Goal: Task Accomplishment & Management: Complete application form

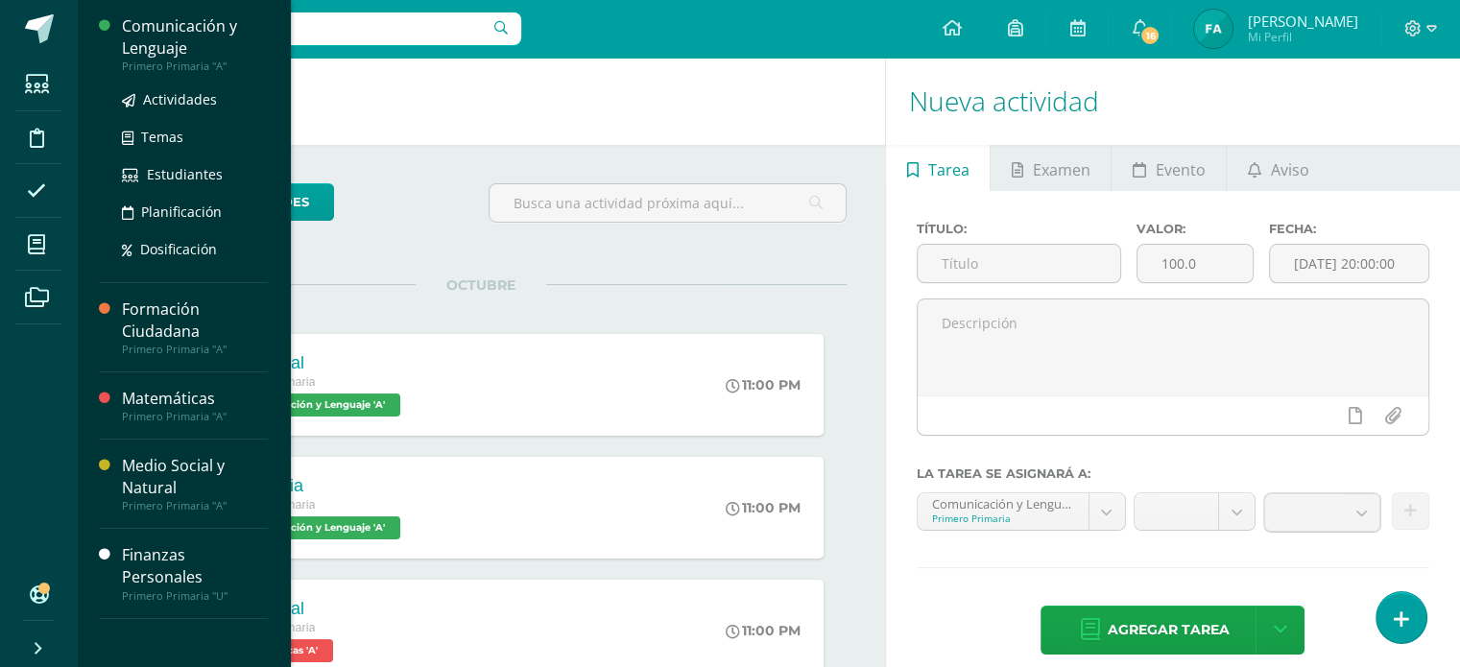
click at [178, 36] on div "Comunicación y Lenguaje" at bounding box center [195, 37] width 146 height 44
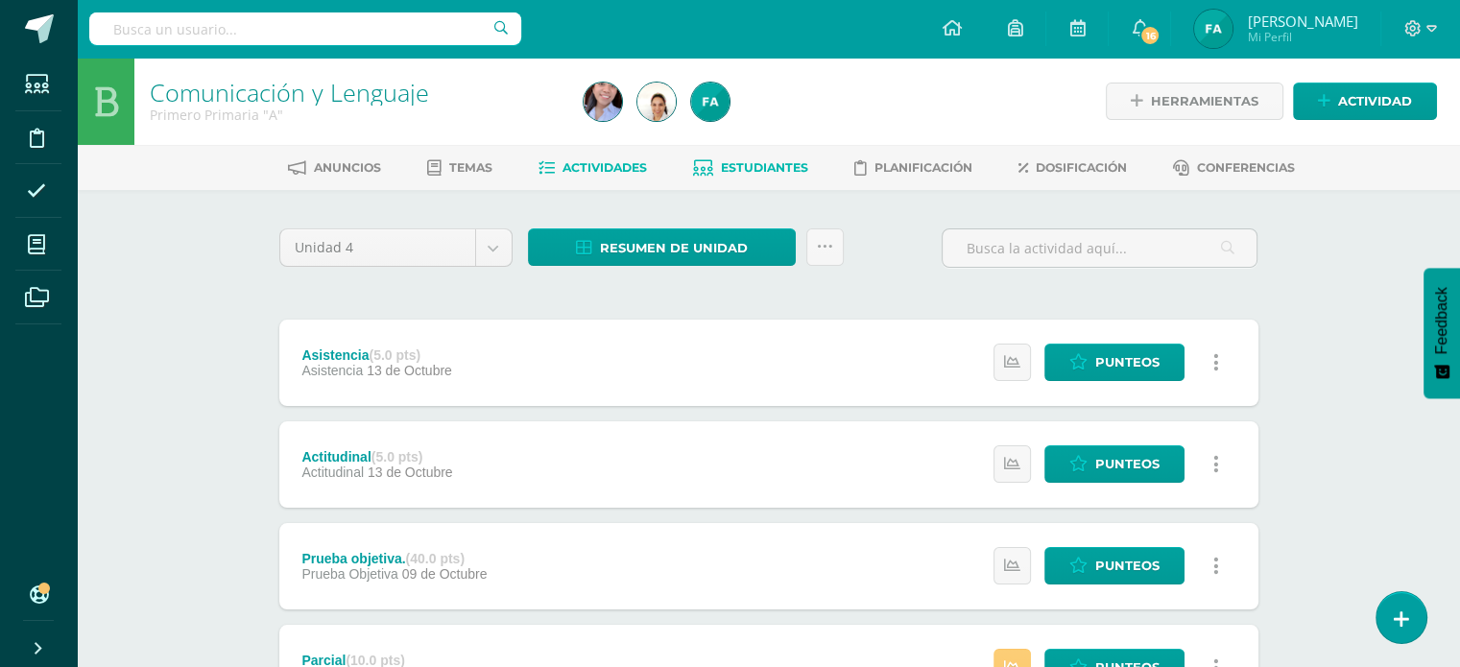
click at [736, 164] on span "Estudiantes" at bounding box center [764, 167] width 87 height 14
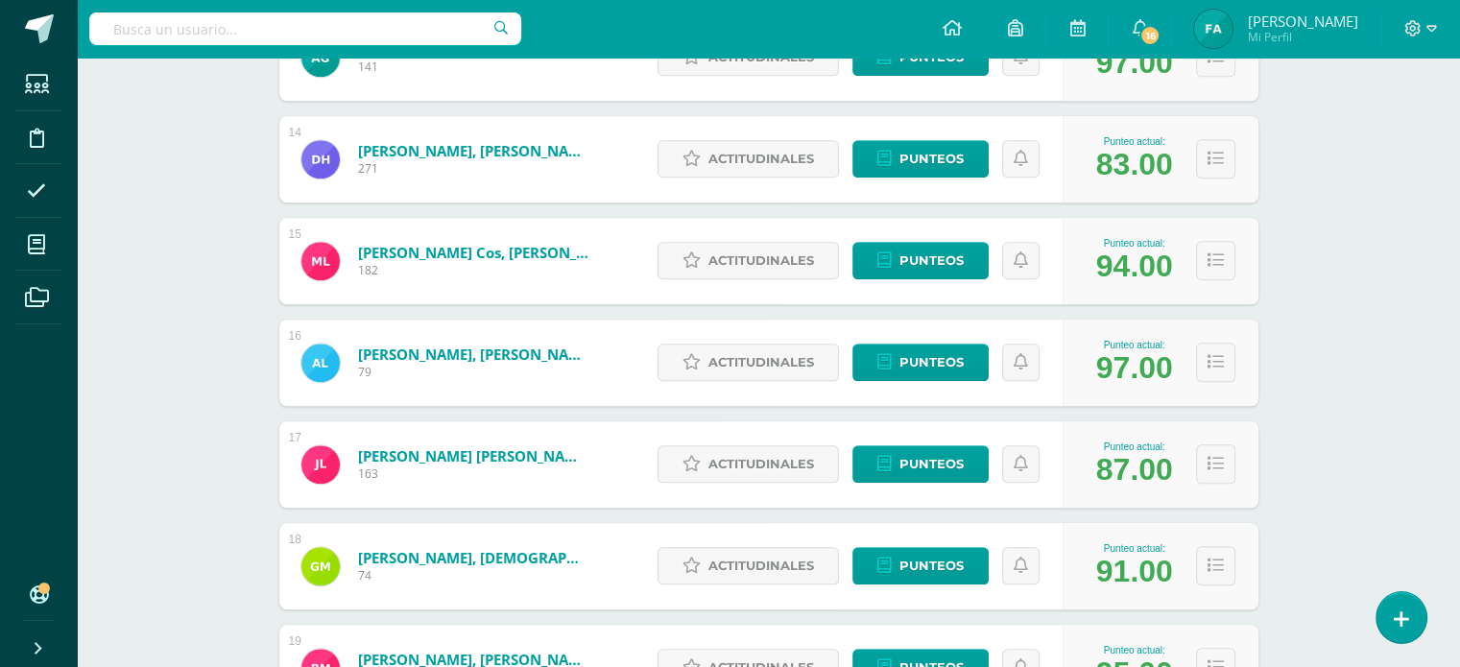
scroll to position [1629, 0]
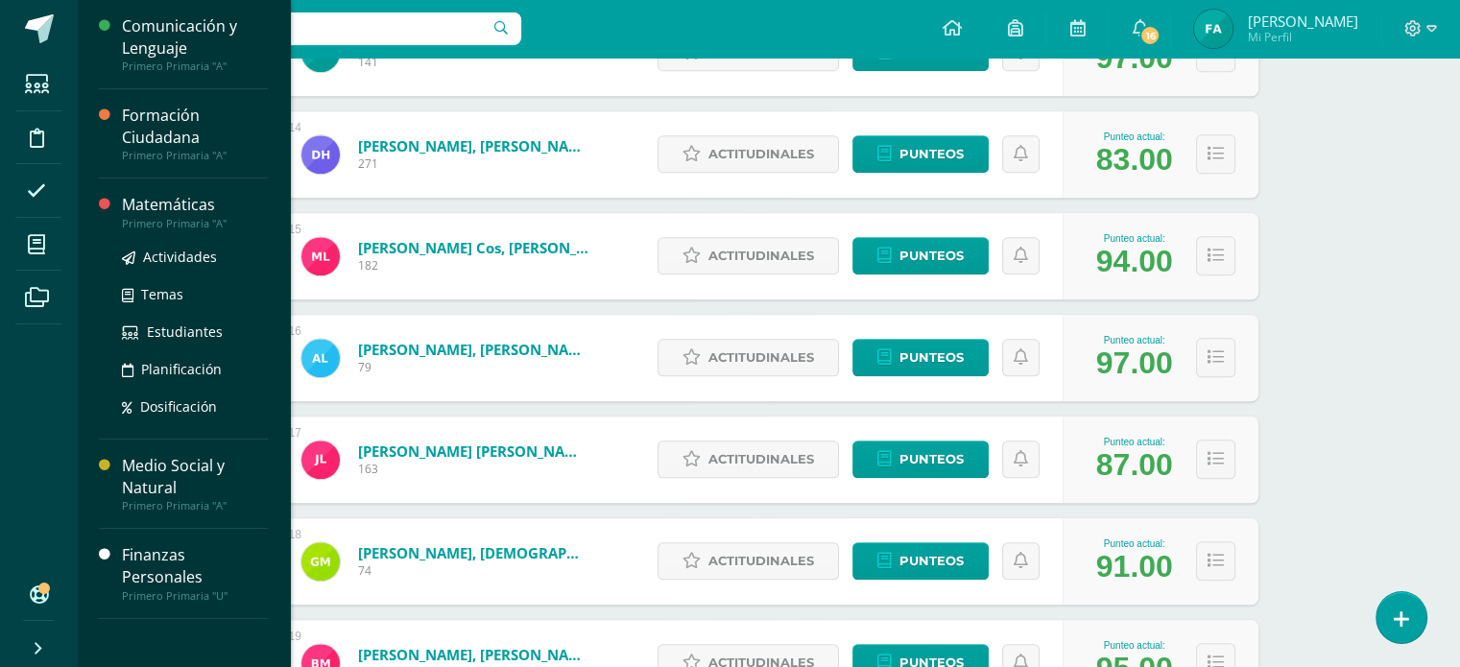
click at [177, 197] on div "Matemáticas" at bounding box center [195, 205] width 146 height 22
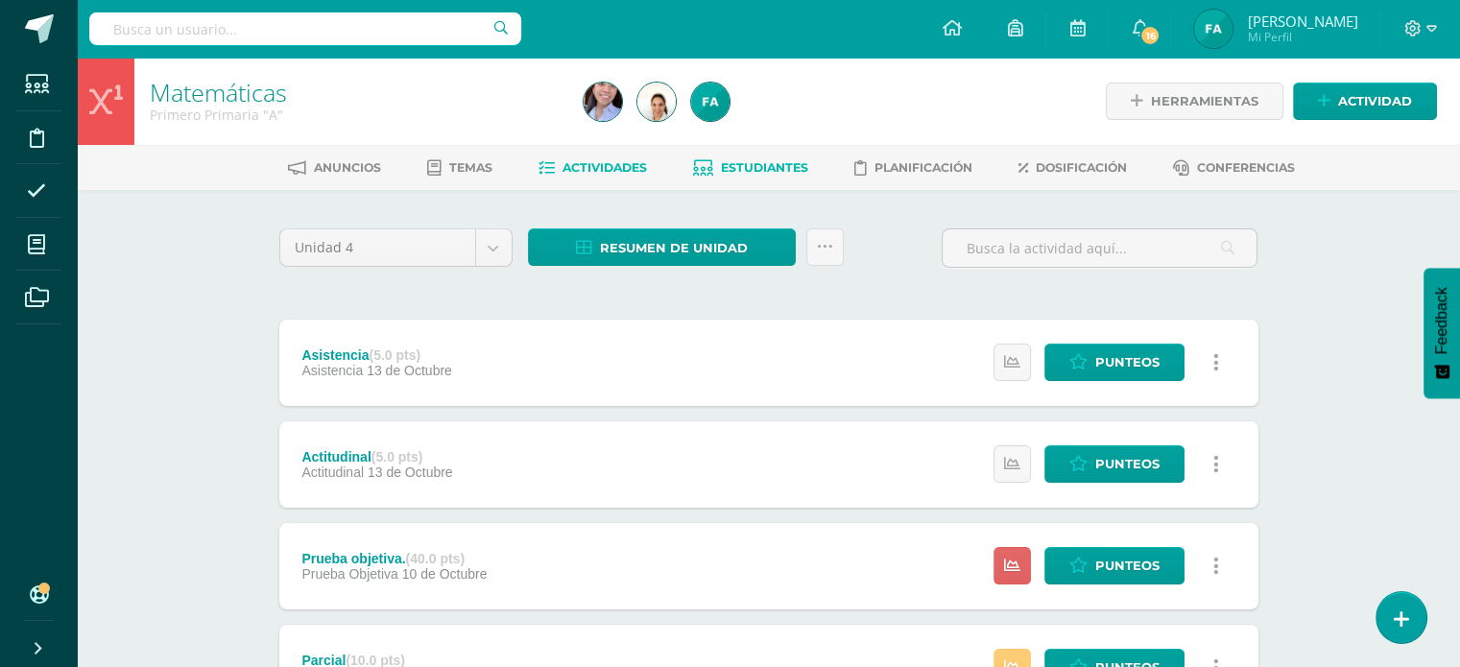
click at [761, 164] on span "Estudiantes" at bounding box center [764, 167] width 87 height 14
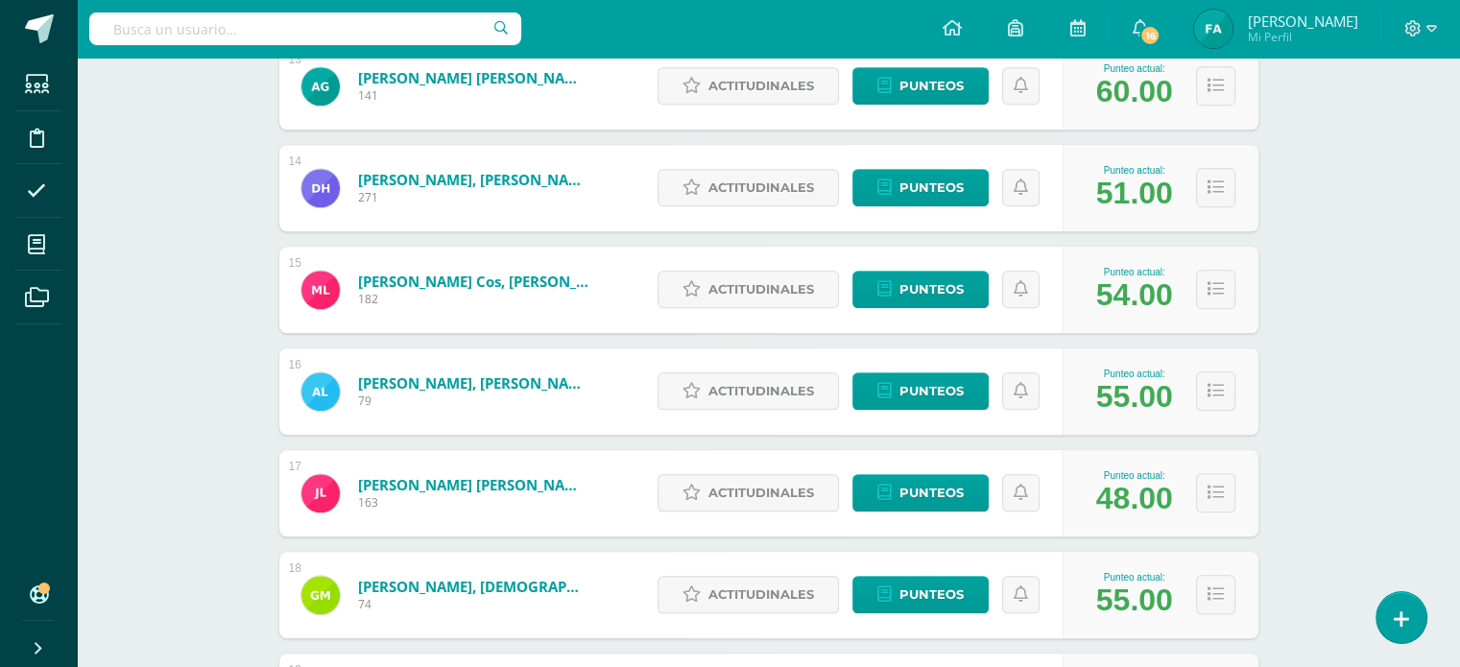
scroll to position [1598, 0]
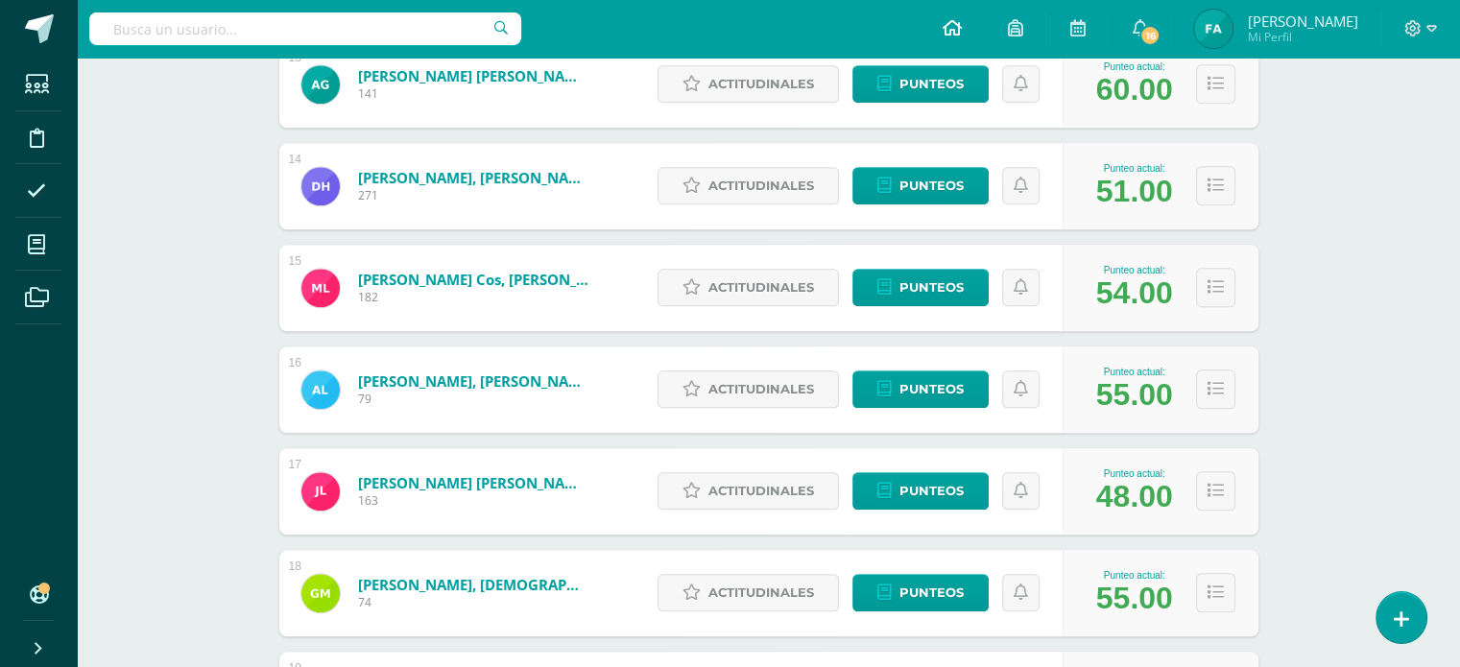
click at [954, 30] on link at bounding box center [951, 29] width 65 height 58
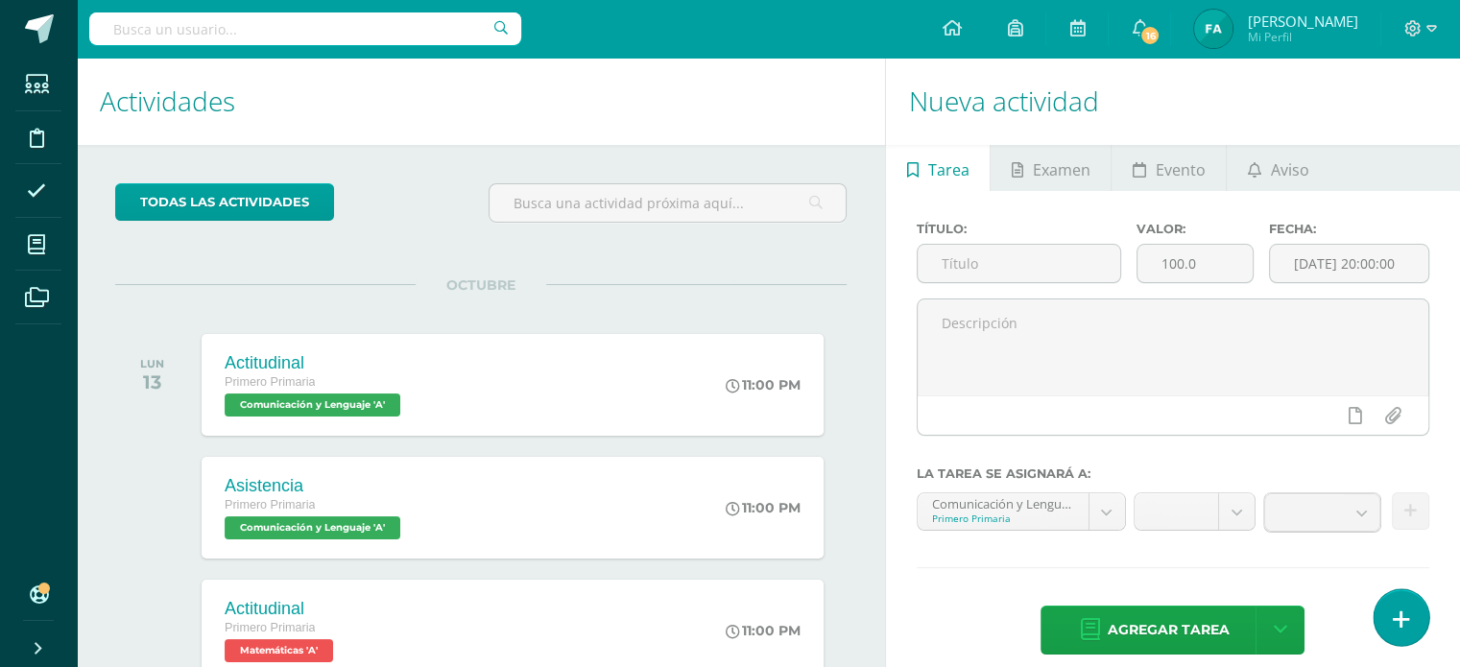
click at [1381, 606] on link at bounding box center [1401, 618] width 55 height 56
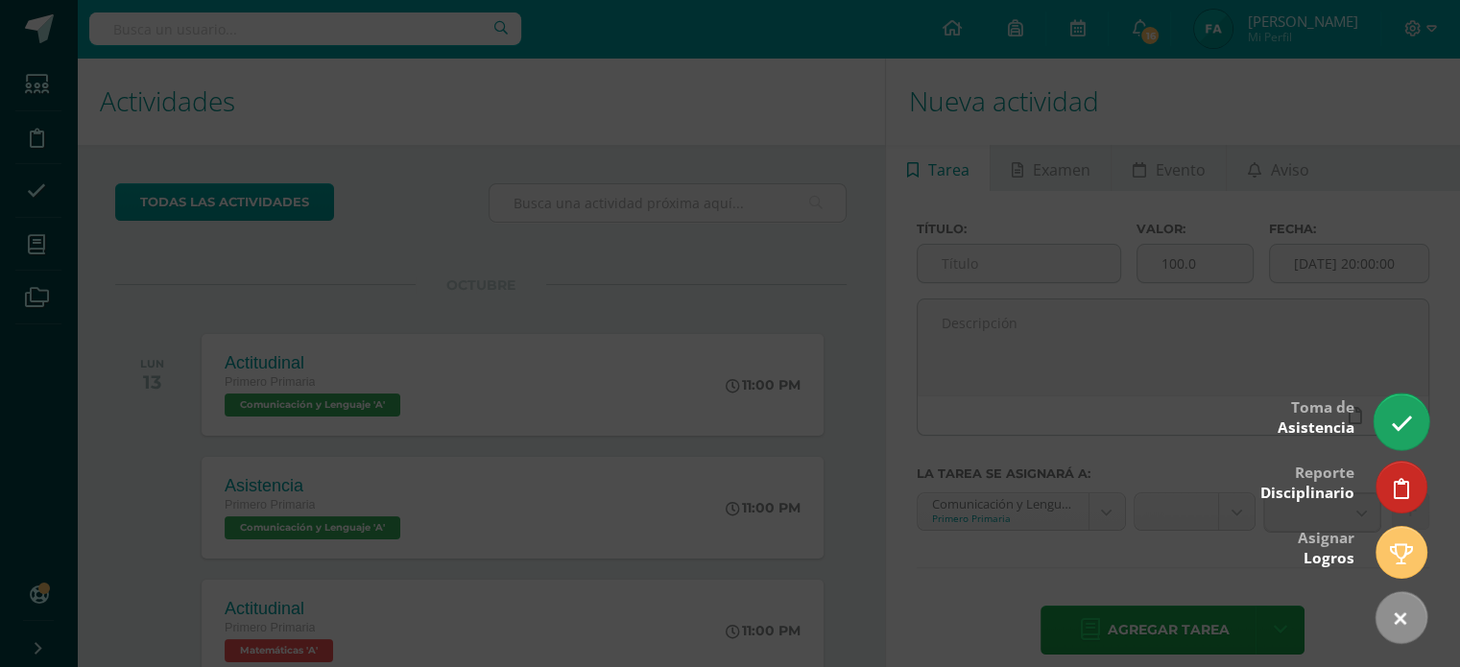
click at [1417, 422] on link at bounding box center [1401, 422] width 55 height 56
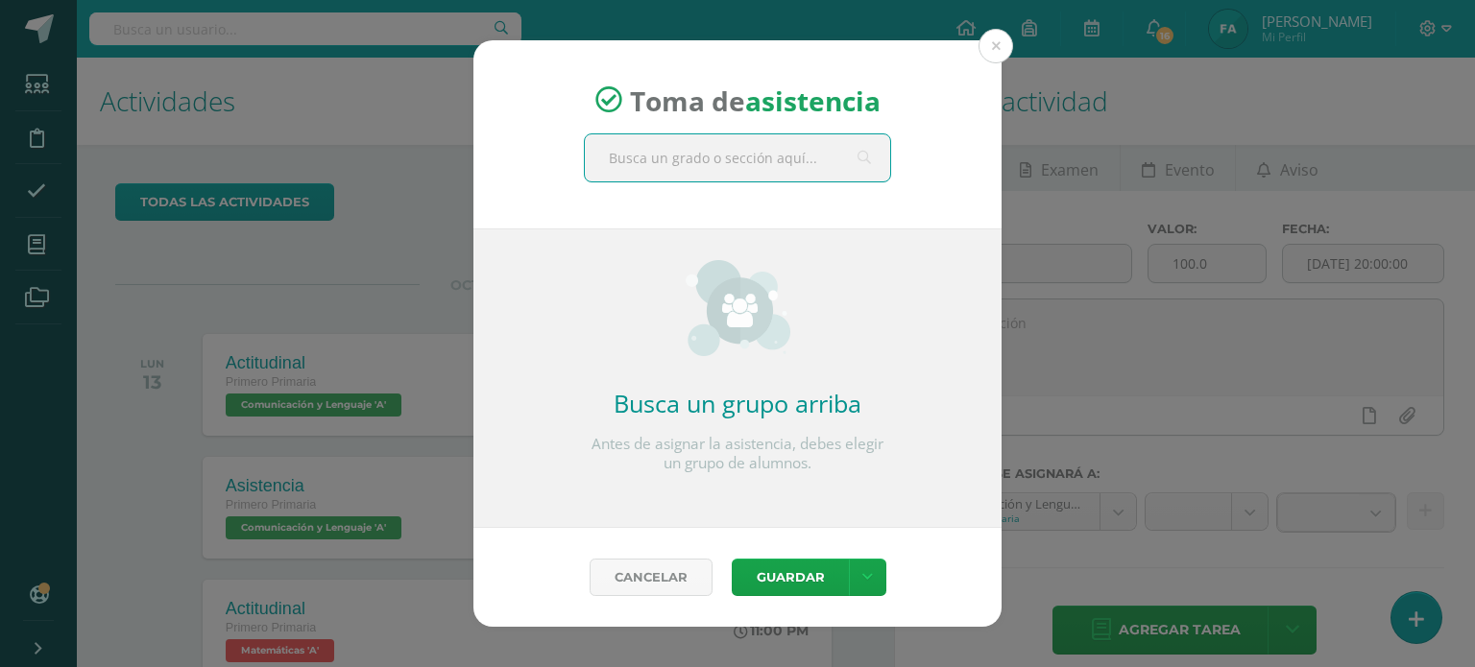
click at [711, 155] on input "text" at bounding box center [737, 157] width 305 height 47
type input "primero"
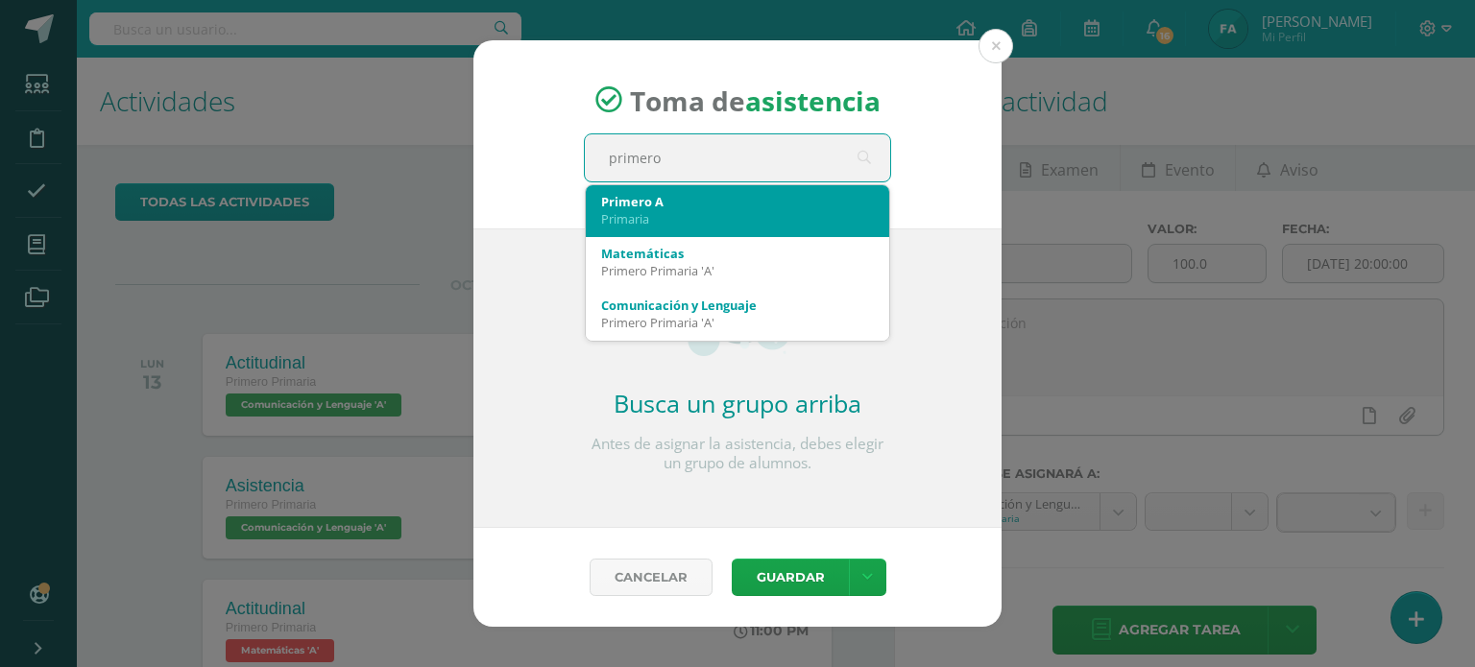
click at [714, 205] on div "Primero A" at bounding box center [737, 201] width 273 height 17
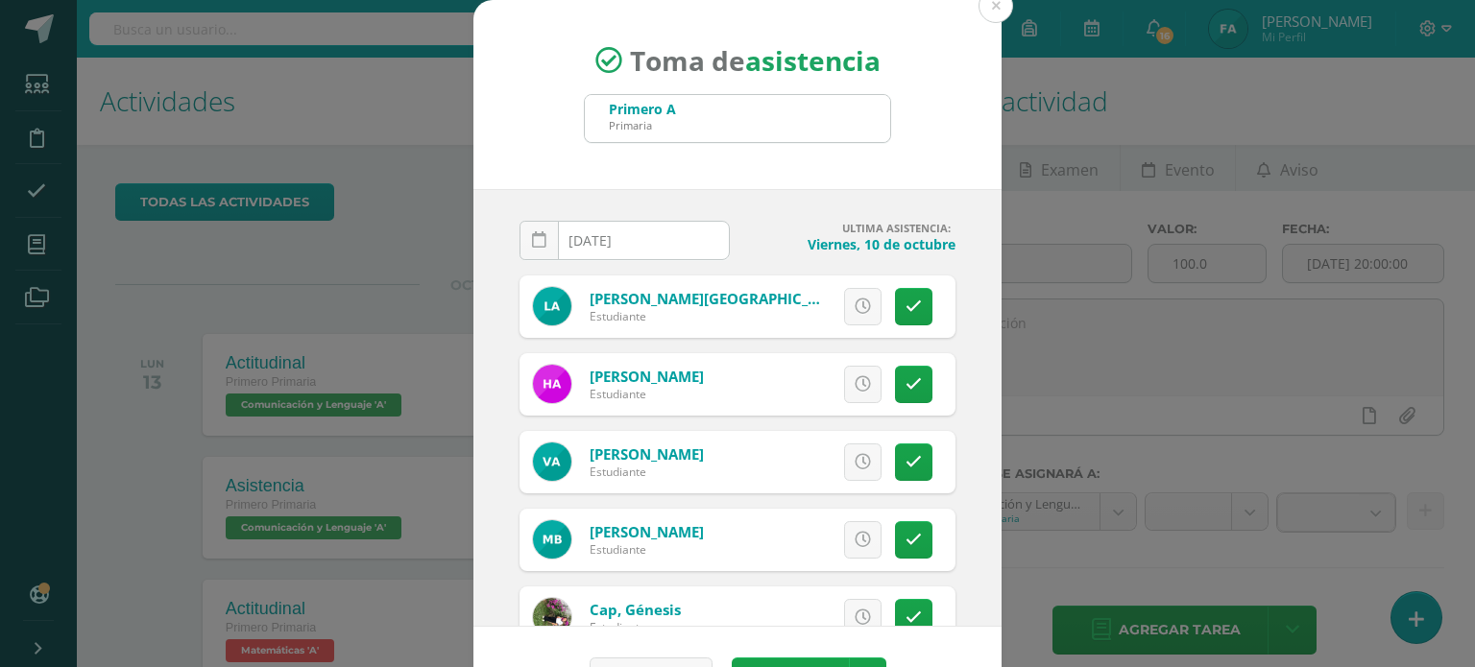
scroll to position [42, 0]
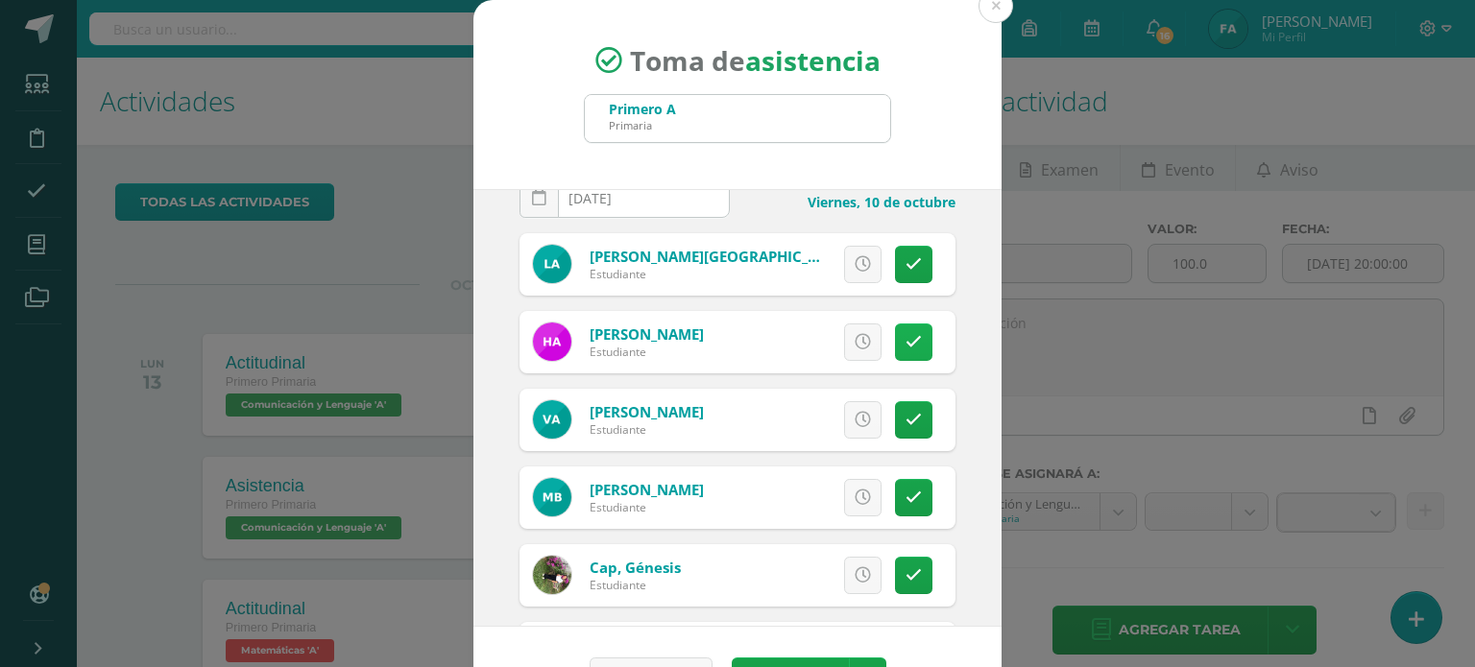
click at [897, 349] on link at bounding box center [913, 342] width 37 height 37
click at [813, 351] on span "Excusa" at bounding box center [830, 343] width 53 height 36
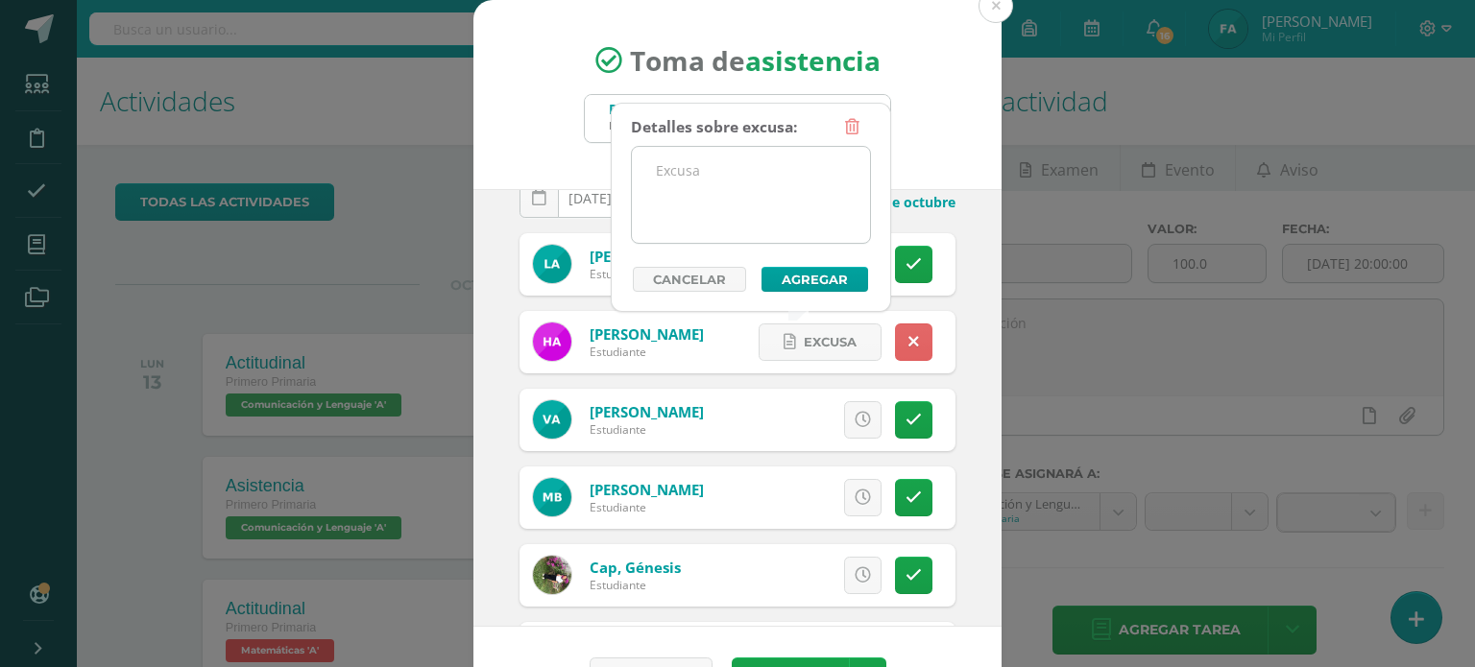
click at [719, 205] on textarea at bounding box center [751, 195] width 238 height 96
click at [714, 173] on textarea "Sin justificación." at bounding box center [751, 195] width 238 height 96
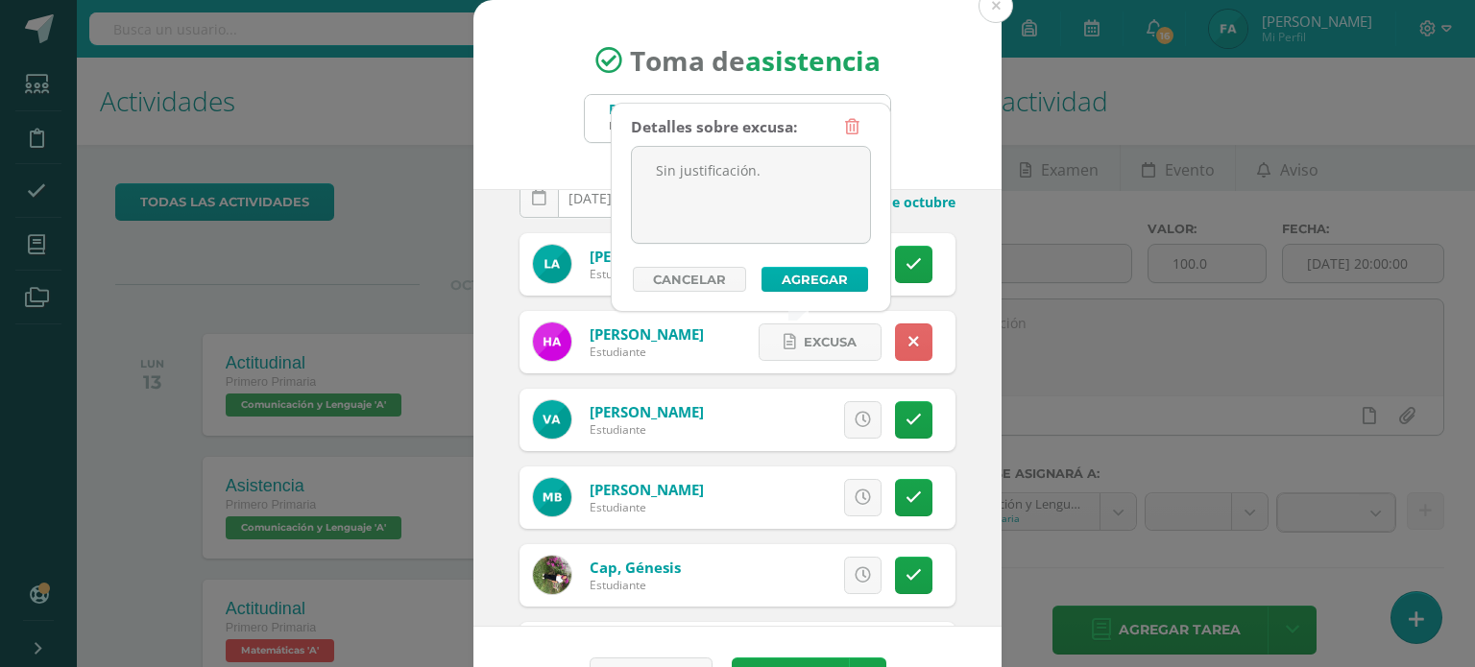
type textarea "Sin justificación."
click at [807, 280] on button "Agregar" at bounding box center [814, 279] width 107 height 25
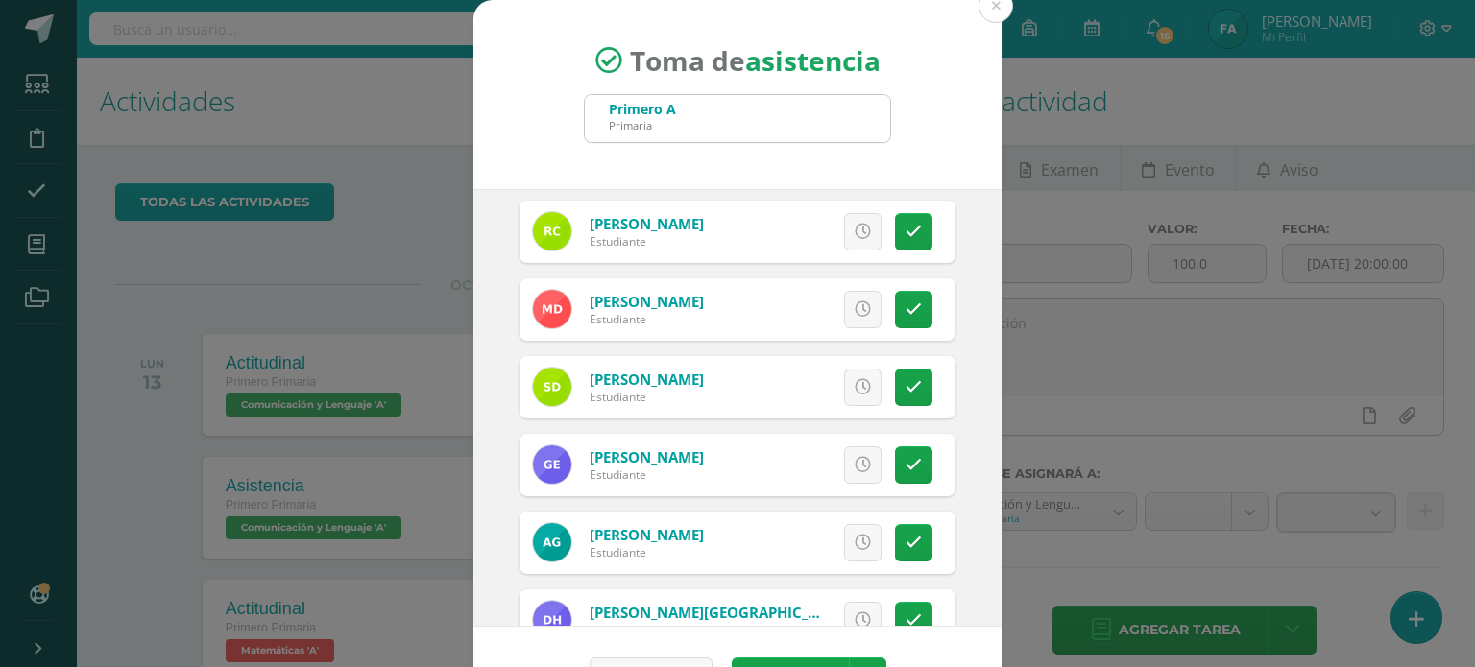
scroll to position [703, 0]
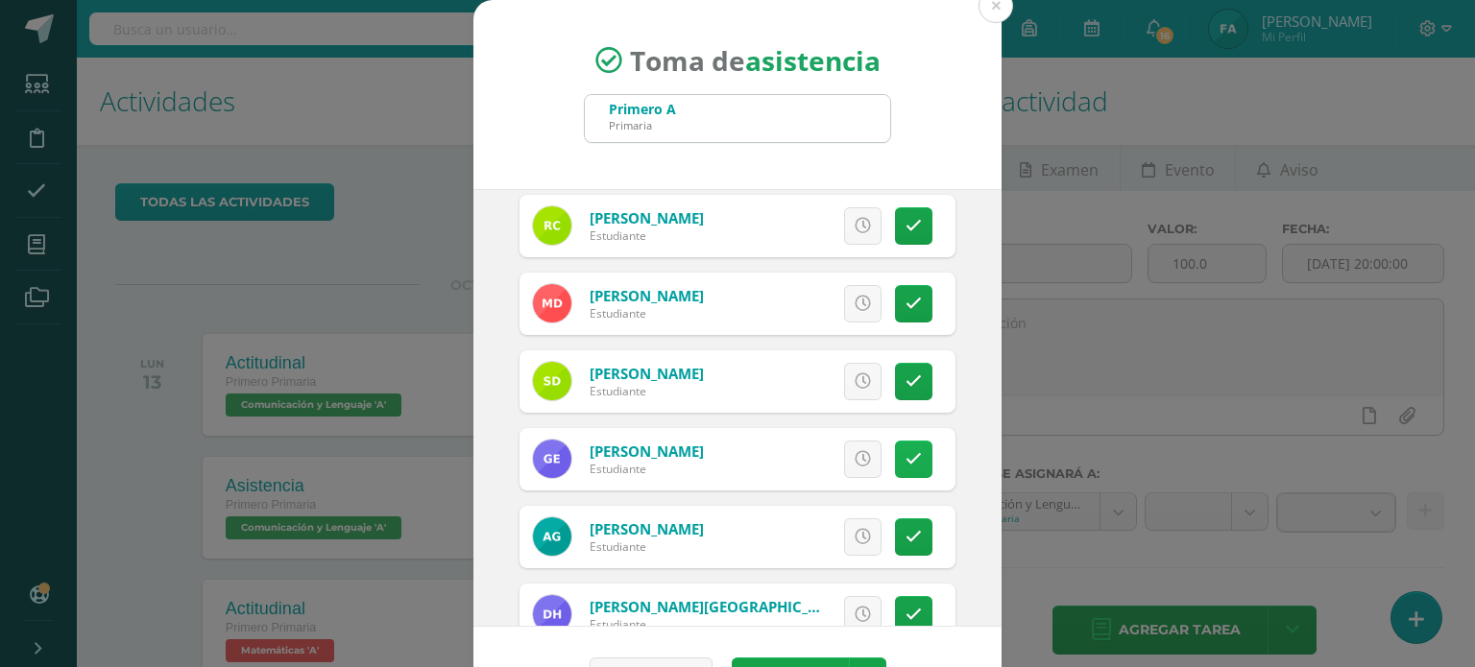
click at [905, 451] on icon at bounding box center [913, 459] width 16 height 16
click at [809, 447] on span "Excusa" at bounding box center [830, 460] width 53 height 36
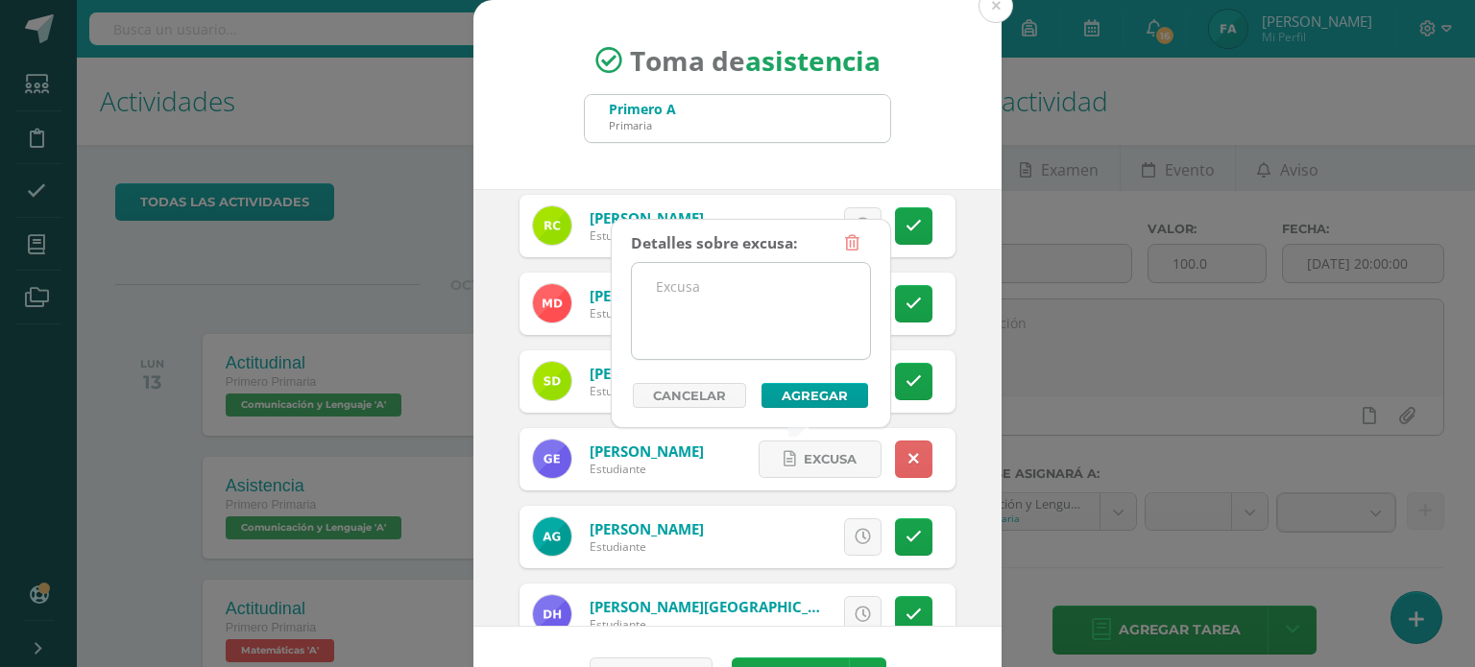
click at [765, 321] on textarea at bounding box center [751, 311] width 238 height 96
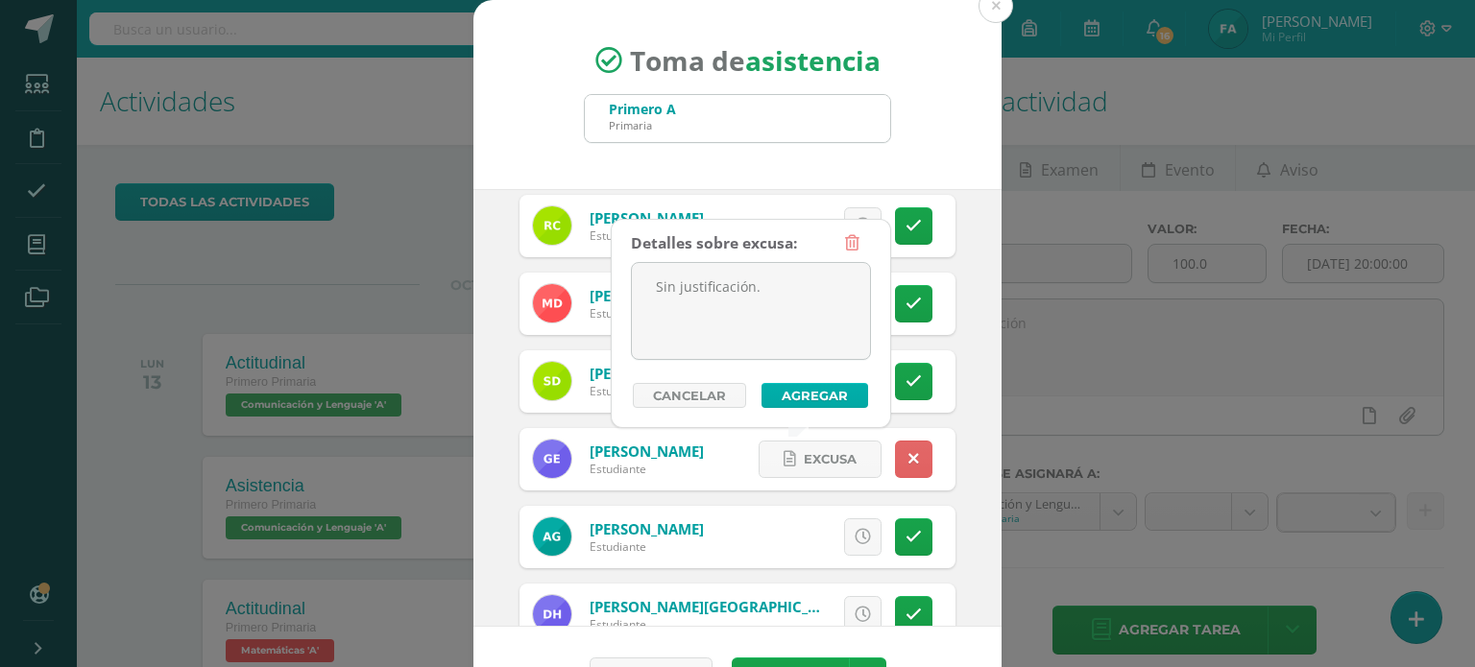
type textarea "Sin justificación."
click at [800, 401] on button "Agregar" at bounding box center [814, 395] width 107 height 25
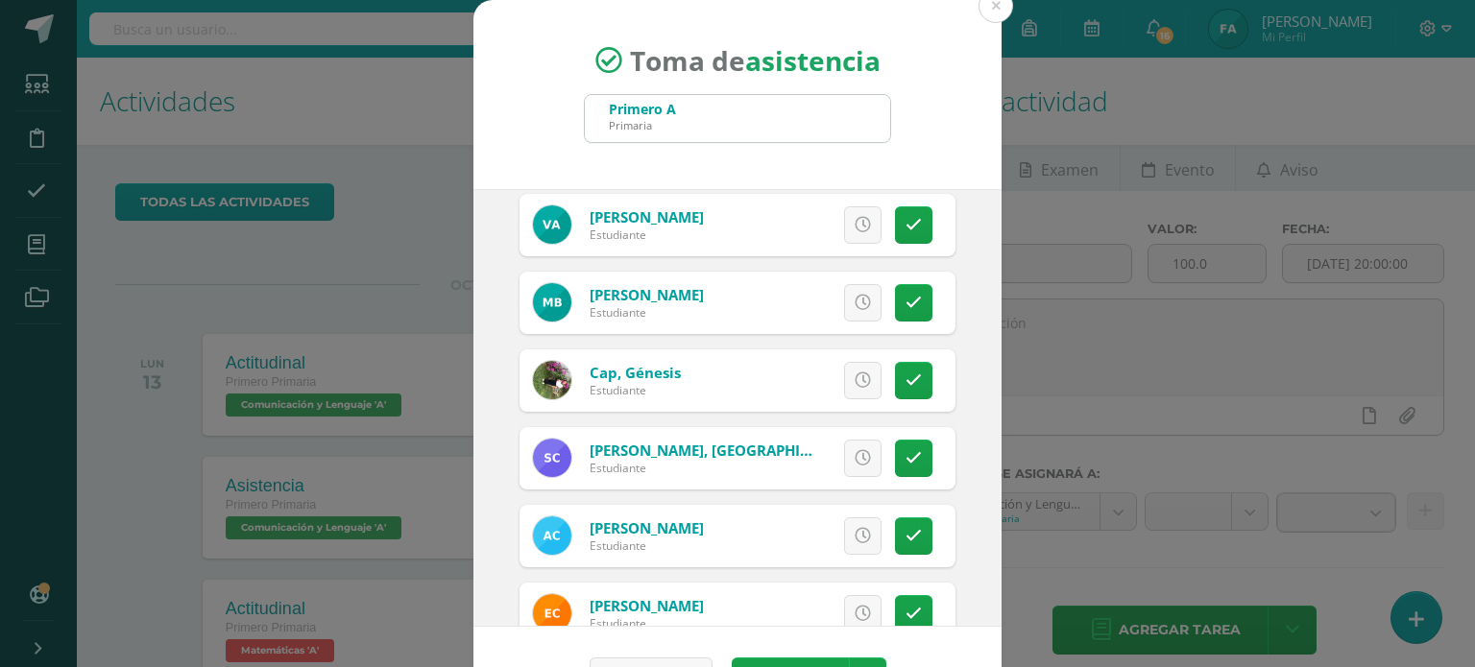
scroll to position [230, 0]
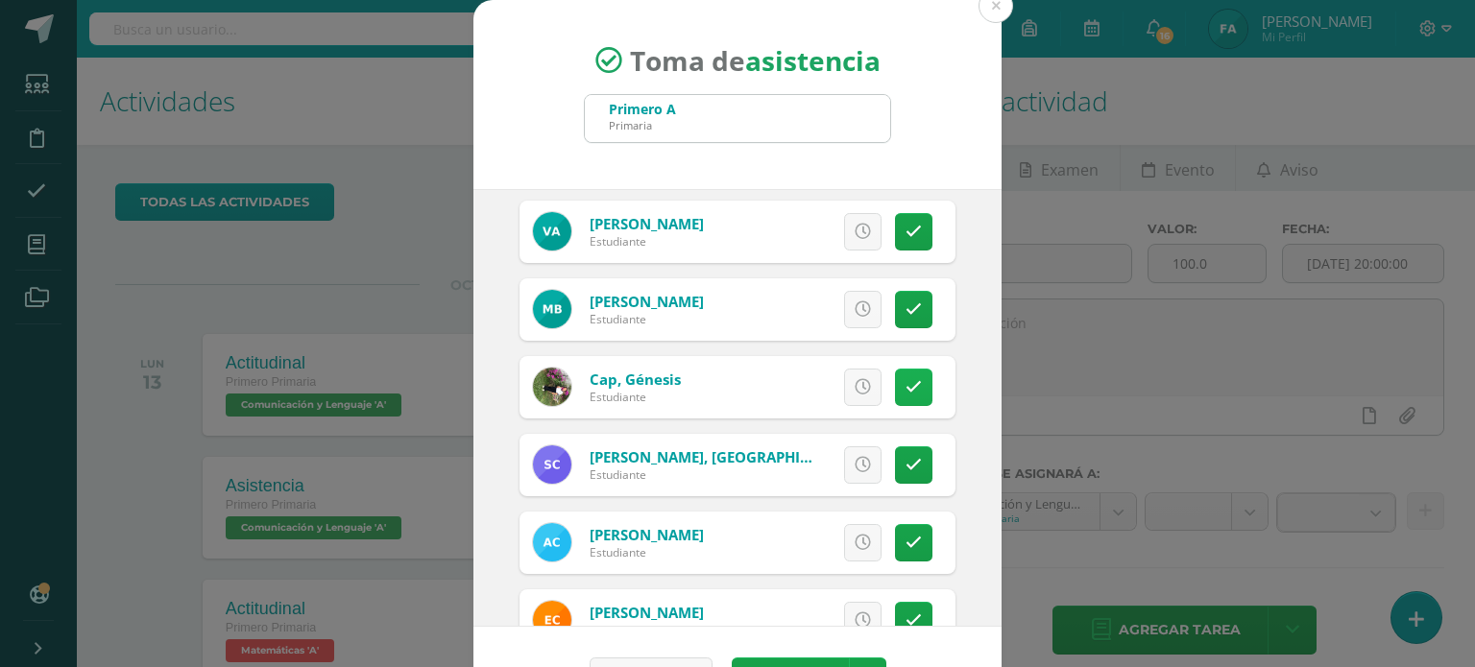
click at [895, 373] on link at bounding box center [913, 387] width 37 height 37
click at [775, 375] on link "Excusa" at bounding box center [820, 387] width 123 height 37
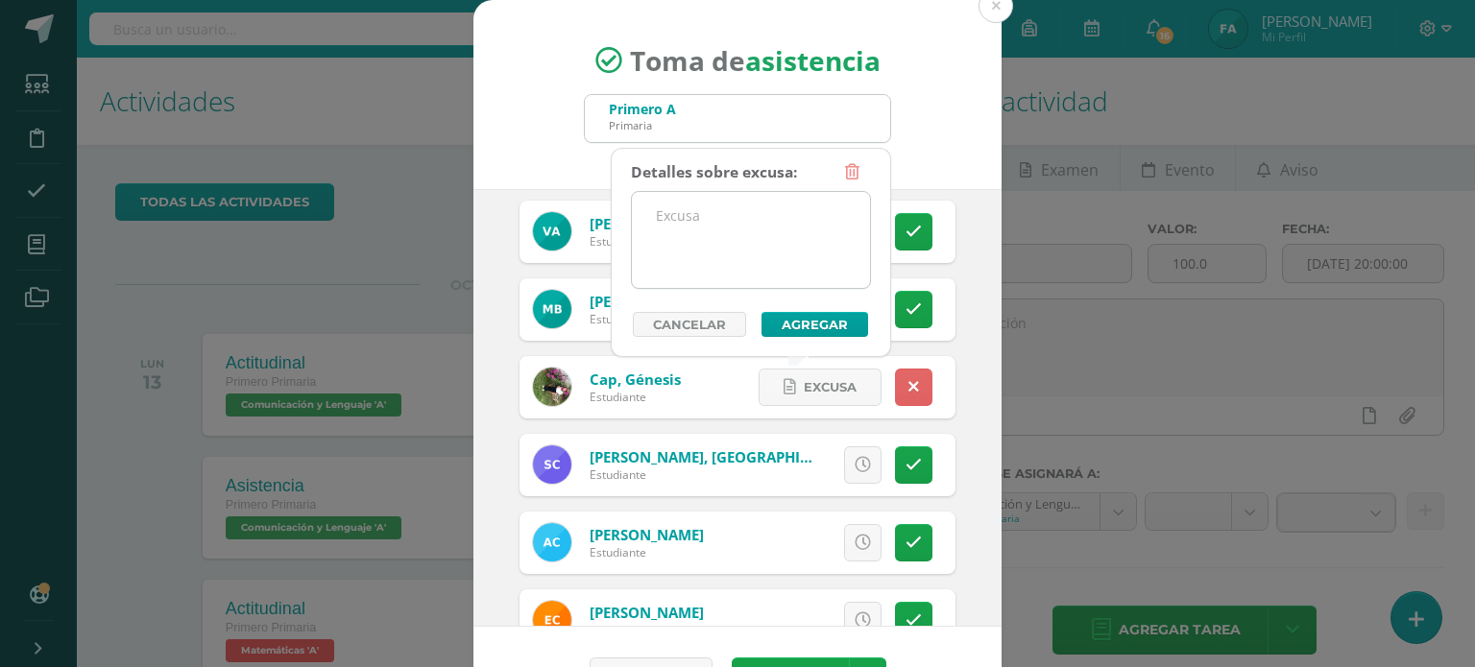
click at [711, 234] on textarea at bounding box center [751, 240] width 238 height 96
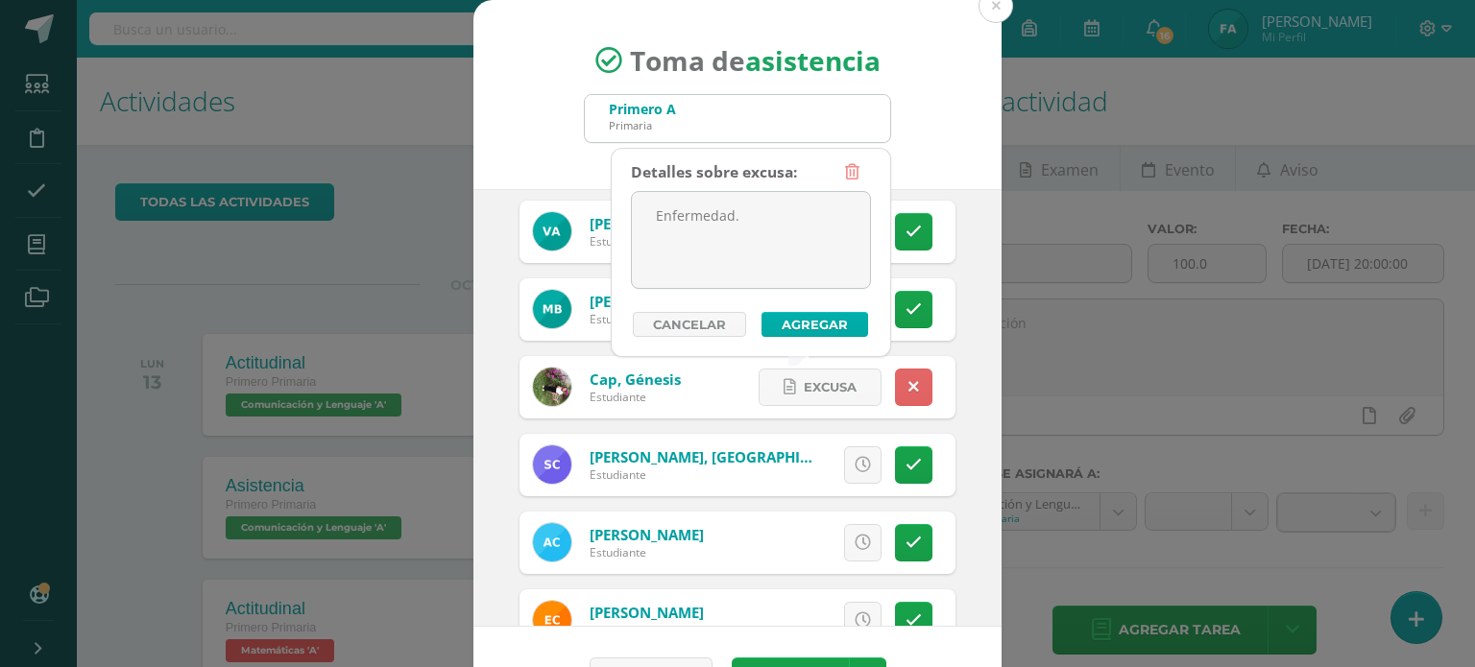
type textarea "Enfermedad."
click at [776, 333] on button "Agregar" at bounding box center [814, 324] width 107 height 25
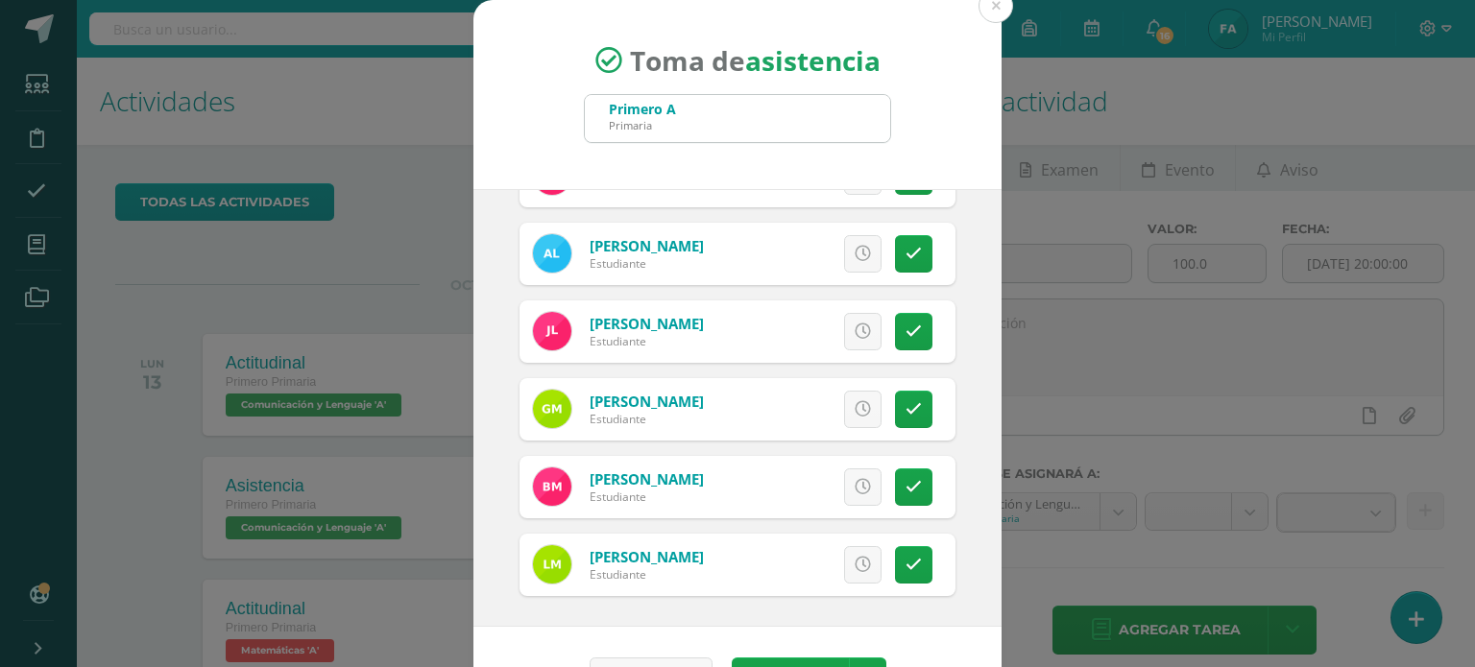
scroll to position [57, 0]
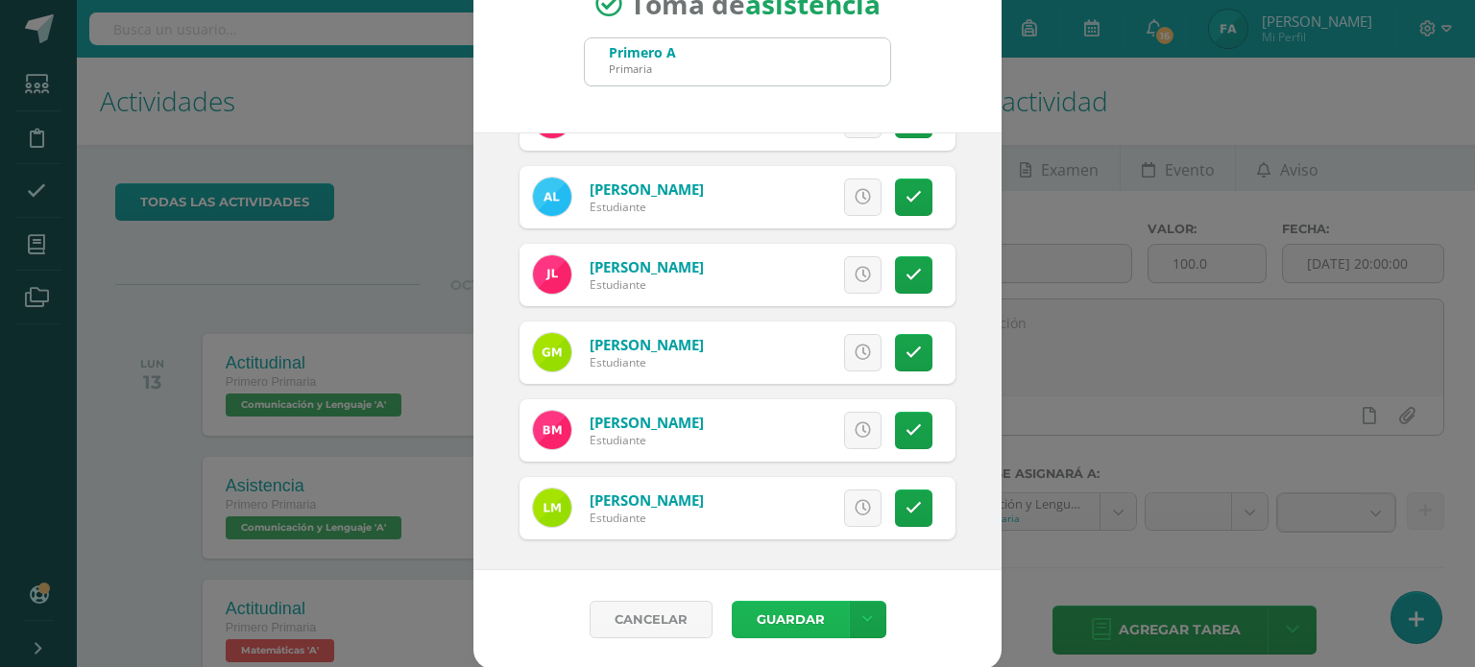
click at [792, 613] on button "Guardar" at bounding box center [790, 619] width 117 height 37
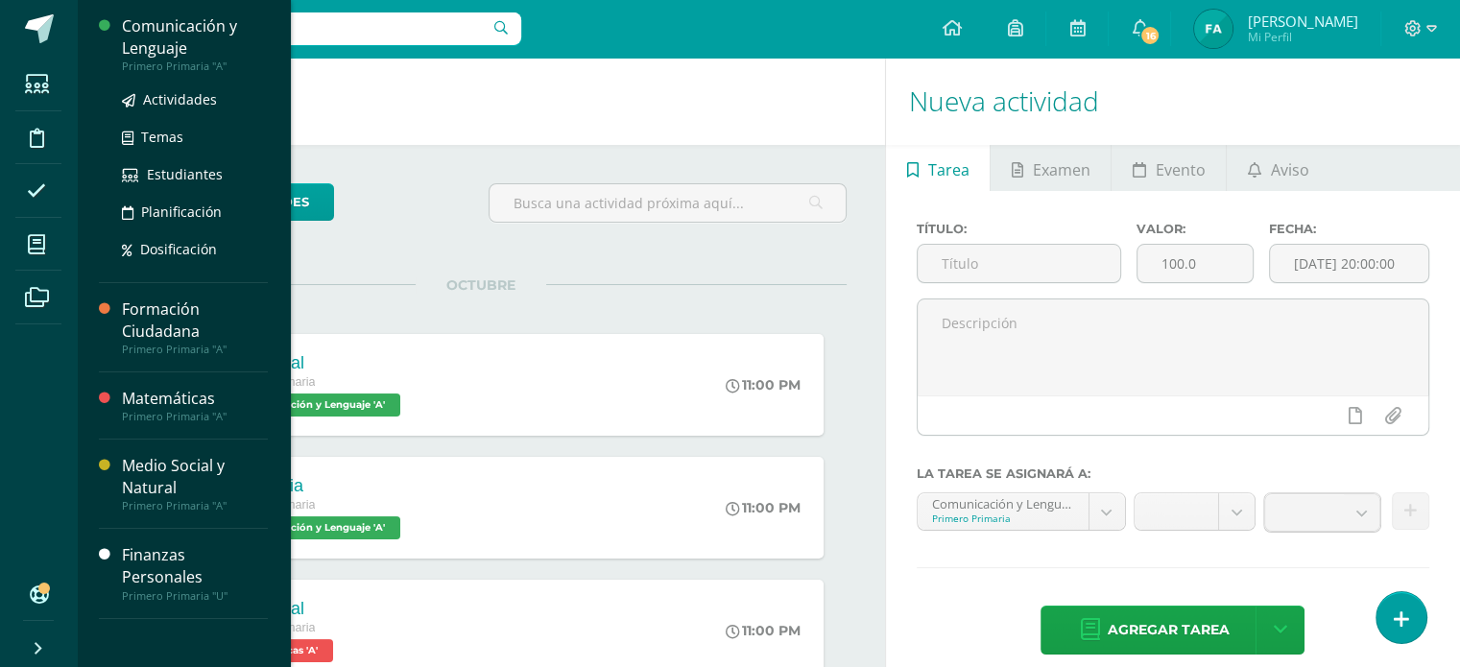
click at [163, 38] on div "Comunicación y Lenguaje" at bounding box center [195, 37] width 146 height 44
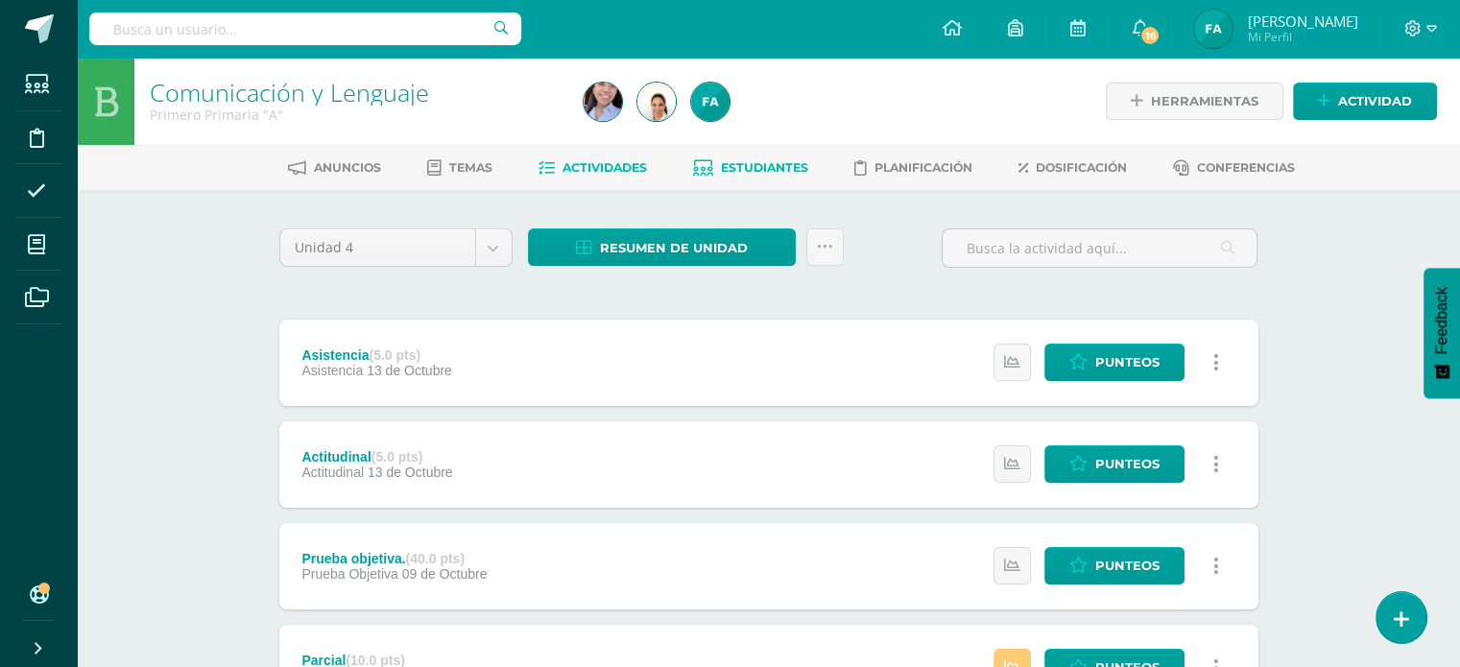
click at [760, 164] on span "Estudiantes" at bounding box center [764, 167] width 87 height 14
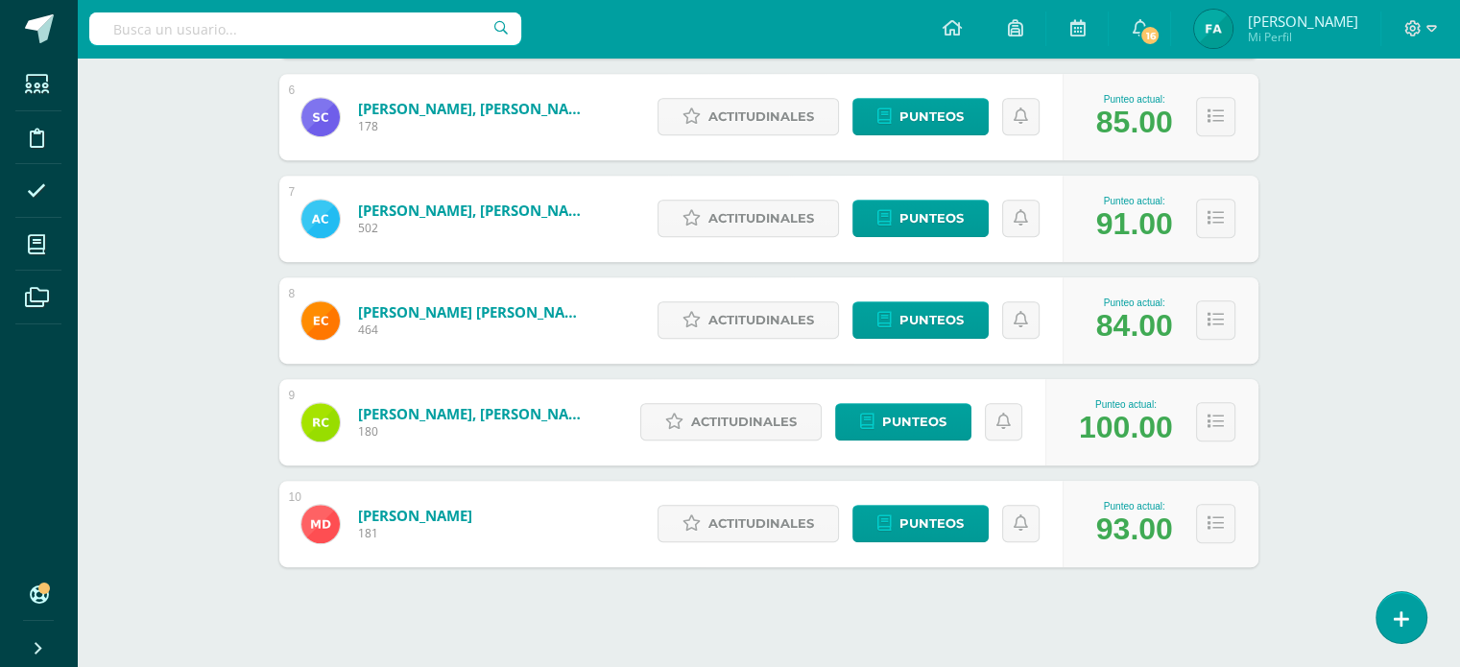
scroll to position [873, 0]
